Goal: Submit feedback/report problem

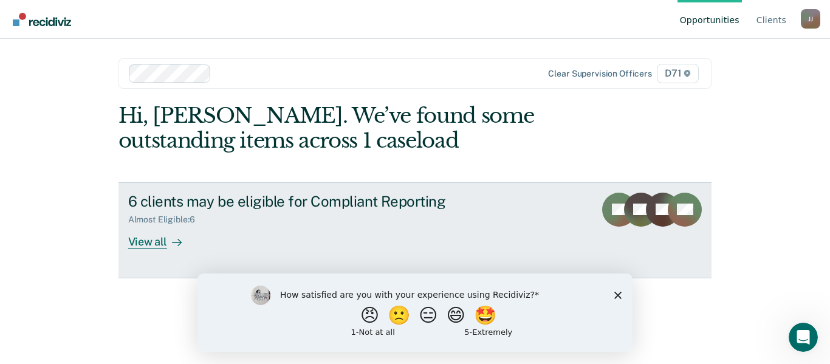
click at [151, 242] on div "View all" at bounding box center [162, 237] width 68 height 24
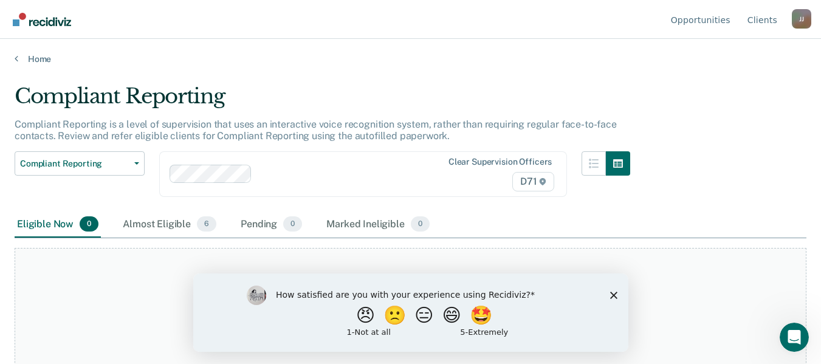
scroll to position [63, 0]
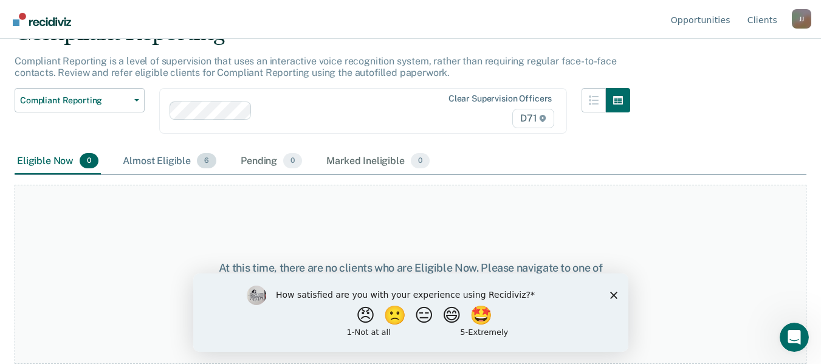
click at [168, 160] on div "Almost Eligible 6" at bounding box center [169, 161] width 98 height 27
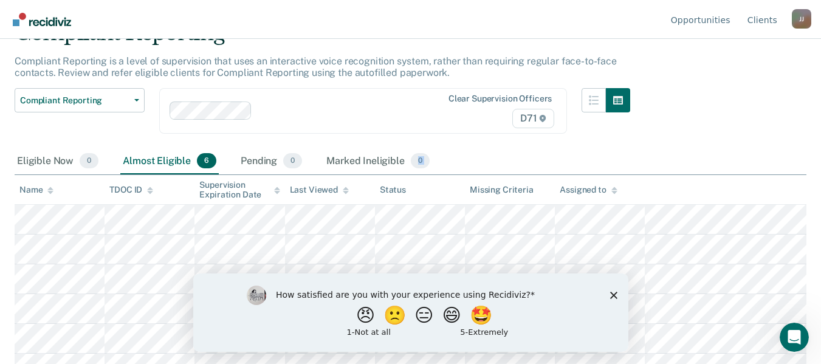
drag, startPoint x: 819, startPoint y: 151, endPoint x: 781, endPoint y: 191, distance: 55.4
click at [781, 191] on main "Compliant Reporting Compliant Reporting is a level of supervision that uses an …" at bounding box center [410, 149] width 821 height 296
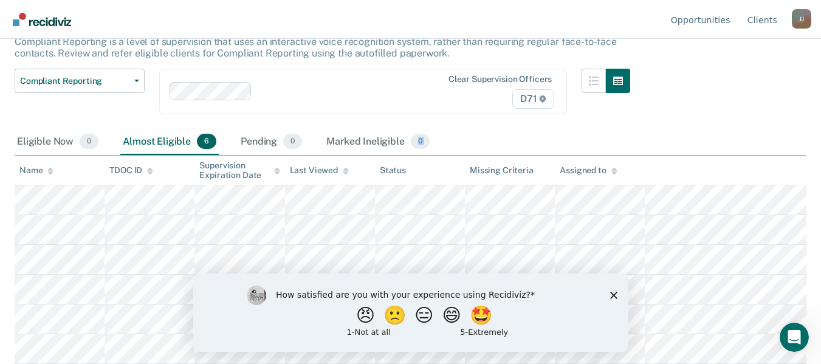
scroll to position [149, 0]
click at [484, 316] on button "🤩" at bounding box center [481, 314] width 33 height 24
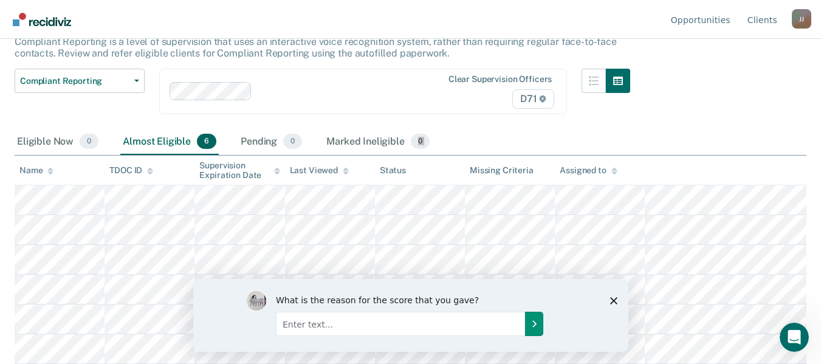
click at [527, 323] on button "Submit your response" at bounding box center [533, 323] width 18 height 24
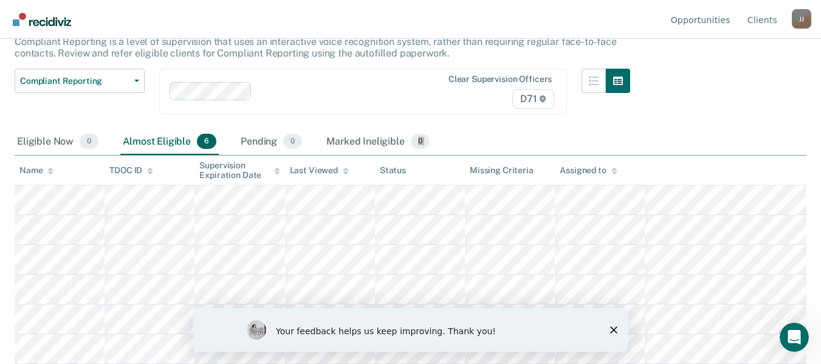
click at [542, 323] on div "Your feedback helps us keep improving. Thank you!" at bounding box center [410, 329] width 328 height 19
click at [613, 327] on icon "Close survey" at bounding box center [612, 329] width 7 height 7
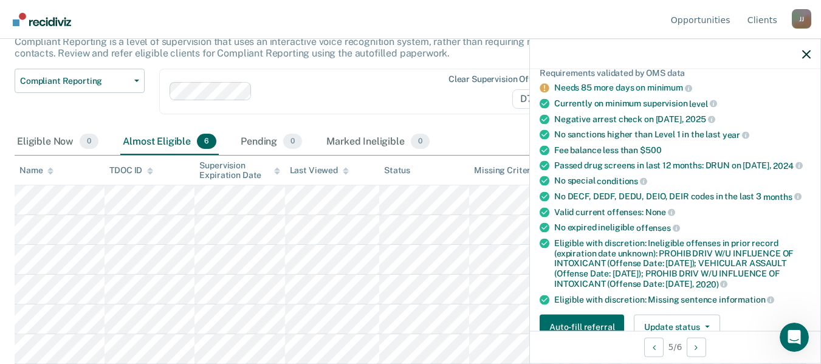
scroll to position [132, 0]
